Goal: Task Accomplishment & Management: Manage account settings

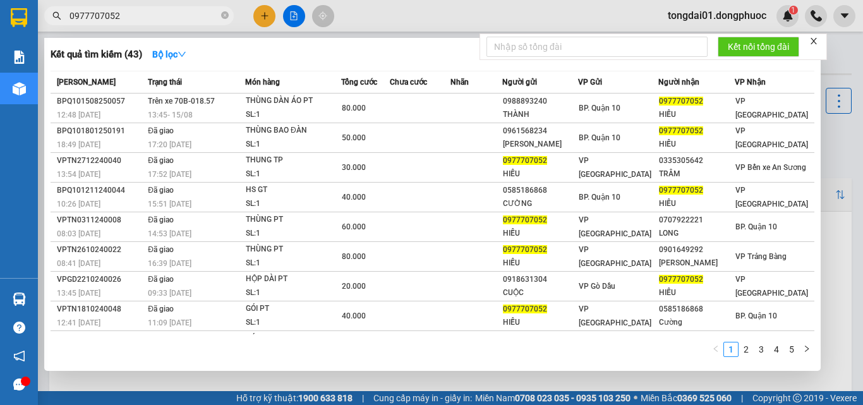
click at [225, 16] on icon "close-circle" at bounding box center [225, 15] width 8 height 8
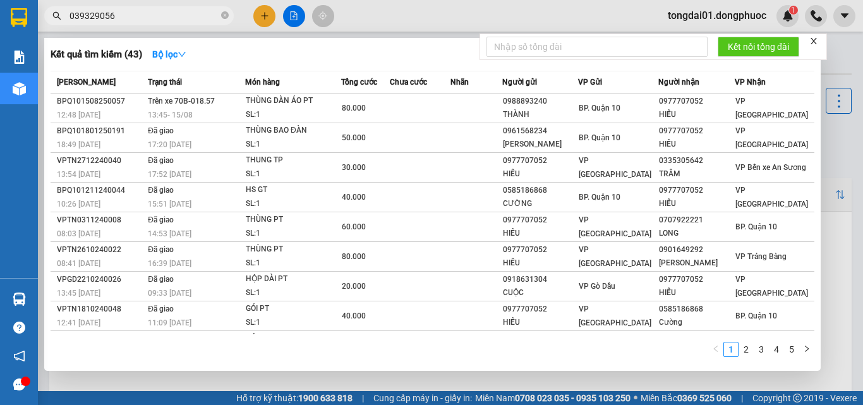
type input "0393290566"
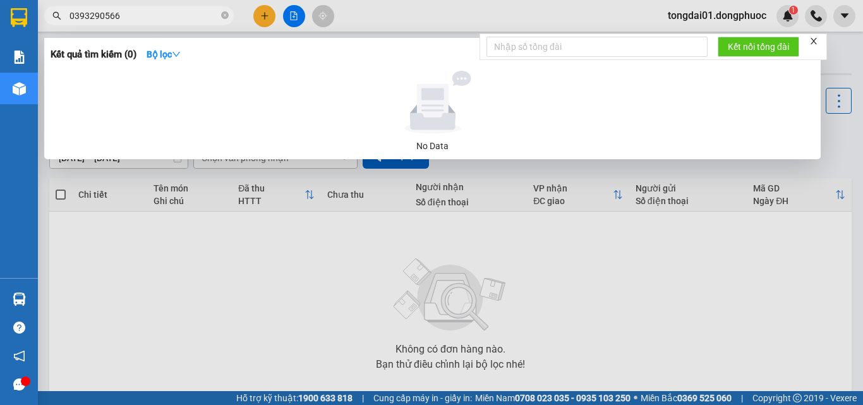
click at [155, 18] on input "0393290566" at bounding box center [143, 16] width 149 height 14
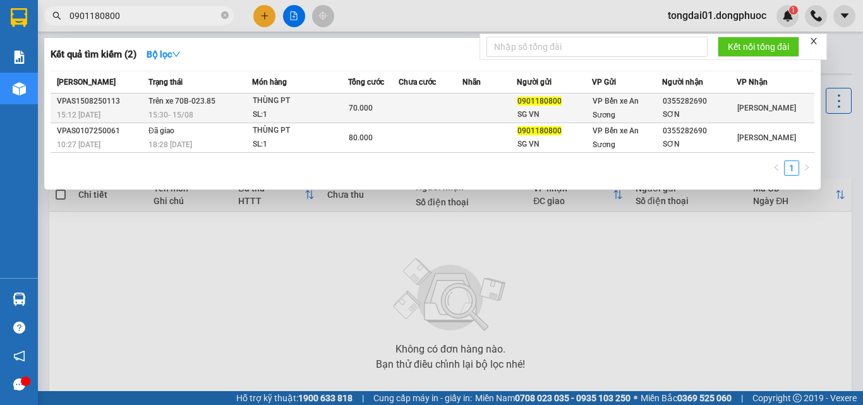
type input "0901180800"
click at [220, 109] on div "15:30 [DATE]" at bounding box center [199, 115] width 103 height 14
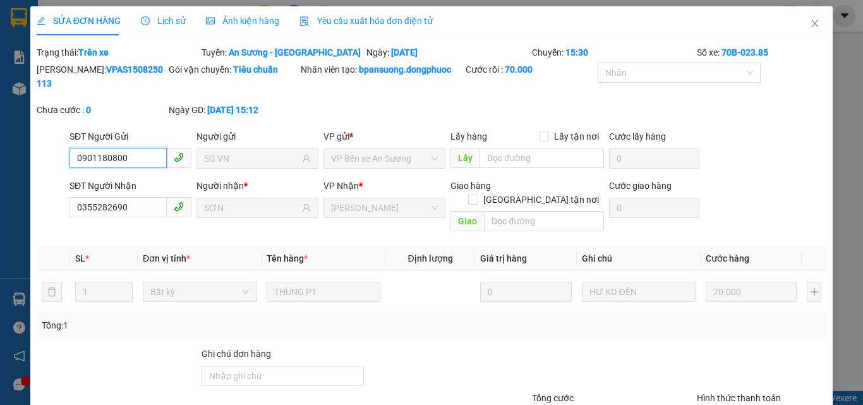
click at [147, 16] on span "Lịch sử" at bounding box center [163, 21] width 45 height 10
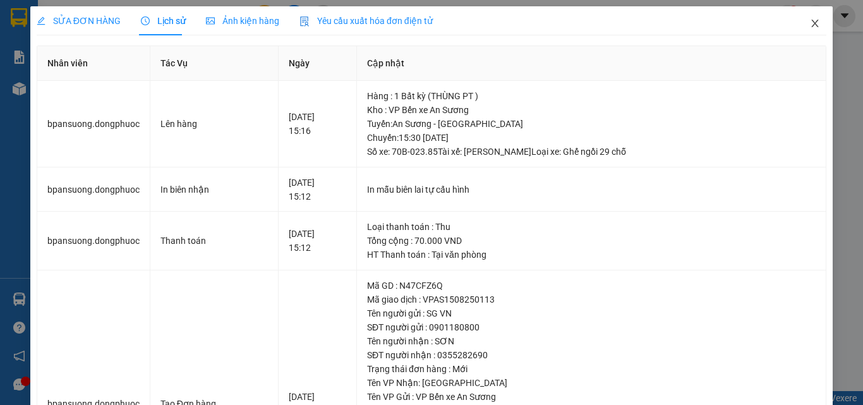
drag, startPoint x: 806, startPoint y: 24, endPoint x: 764, endPoint y: 35, distance: 43.1
click at [812, 24] on icon "close" at bounding box center [815, 24] width 7 height 8
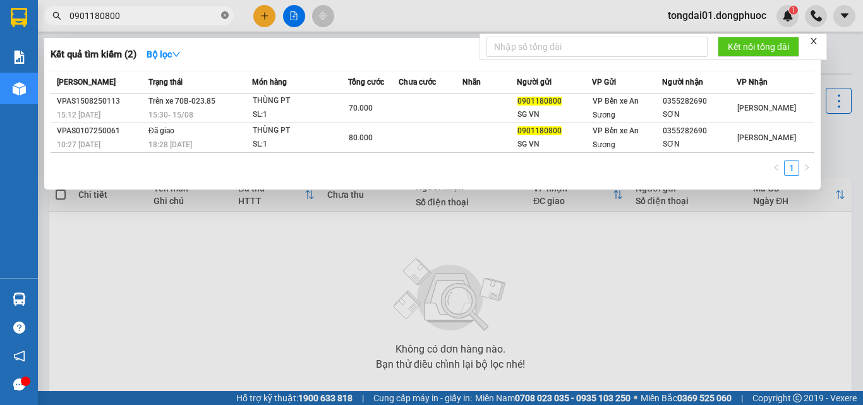
click at [222, 13] on icon "close-circle" at bounding box center [225, 15] width 8 height 8
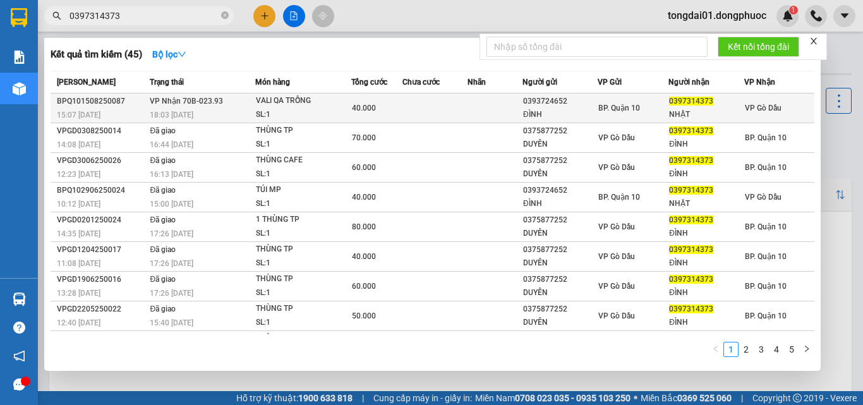
type input "0397314373"
click at [260, 100] on div "VALI QA TRỖNG" at bounding box center [303, 101] width 95 height 14
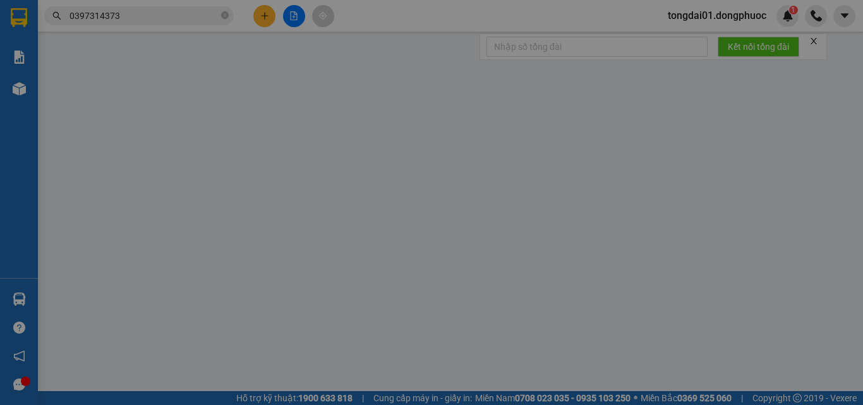
type input "0393724652"
type input "ĐÌNH"
type input "0397314373"
type input "NHẬT"
type input "40.000"
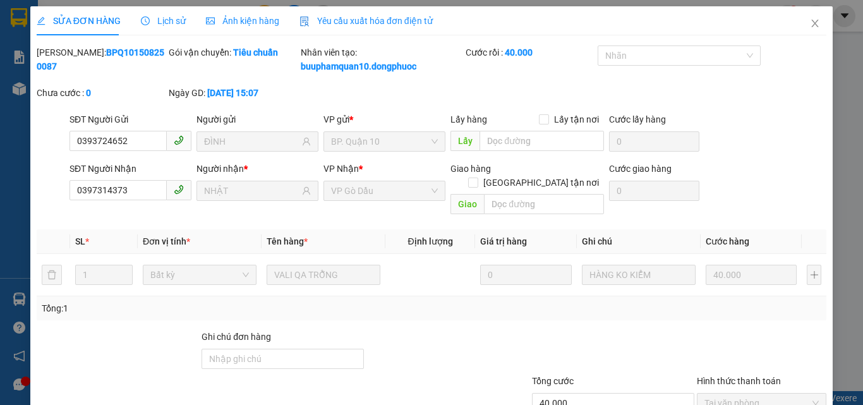
click at [171, 22] on span "Lịch sử" at bounding box center [163, 21] width 45 height 10
